Goal: Check status: Check status

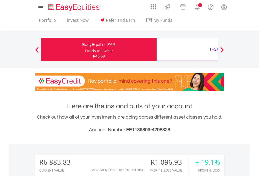
scroll to position [50, 82]
click at [85, 50] on div "Funds to invest:" at bounding box center [99, 50] width 28 height 5
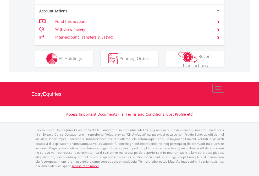
scroll to position [534, 0]
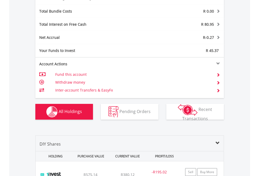
scroll to position [625, 0]
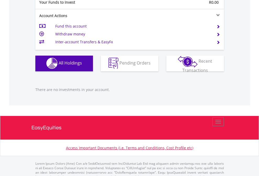
scroll to position [519, 0]
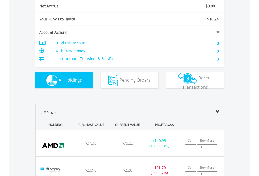
scroll to position [594, 0]
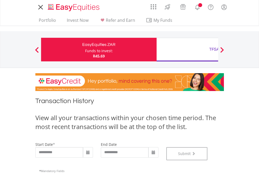
scroll to position [213, 0]
click at [187, 50] on div "TFSA" at bounding box center [214, 49] width 109 height 7
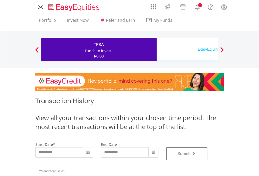
type input "**********"
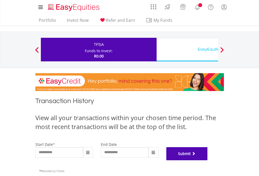
click at [208, 160] on button "Submit" at bounding box center [187, 153] width 41 height 13
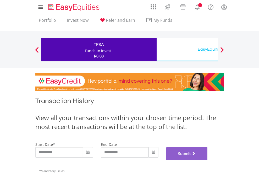
scroll to position [213, 0]
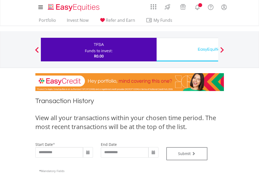
click at [187, 50] on div "EasyEquities USD" at bounding box center [214, 49] width 109 height 7
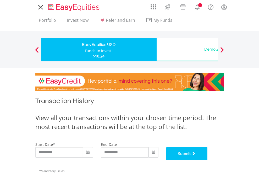
click at [208, 160] on button "Submit" at bounding box center [187, 153] width 41 height 13
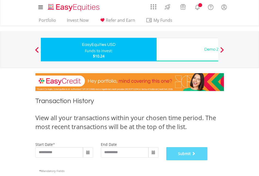
scroll to position [213, 0]
